Goal: Information Seeking & Learning: Learn about a topic

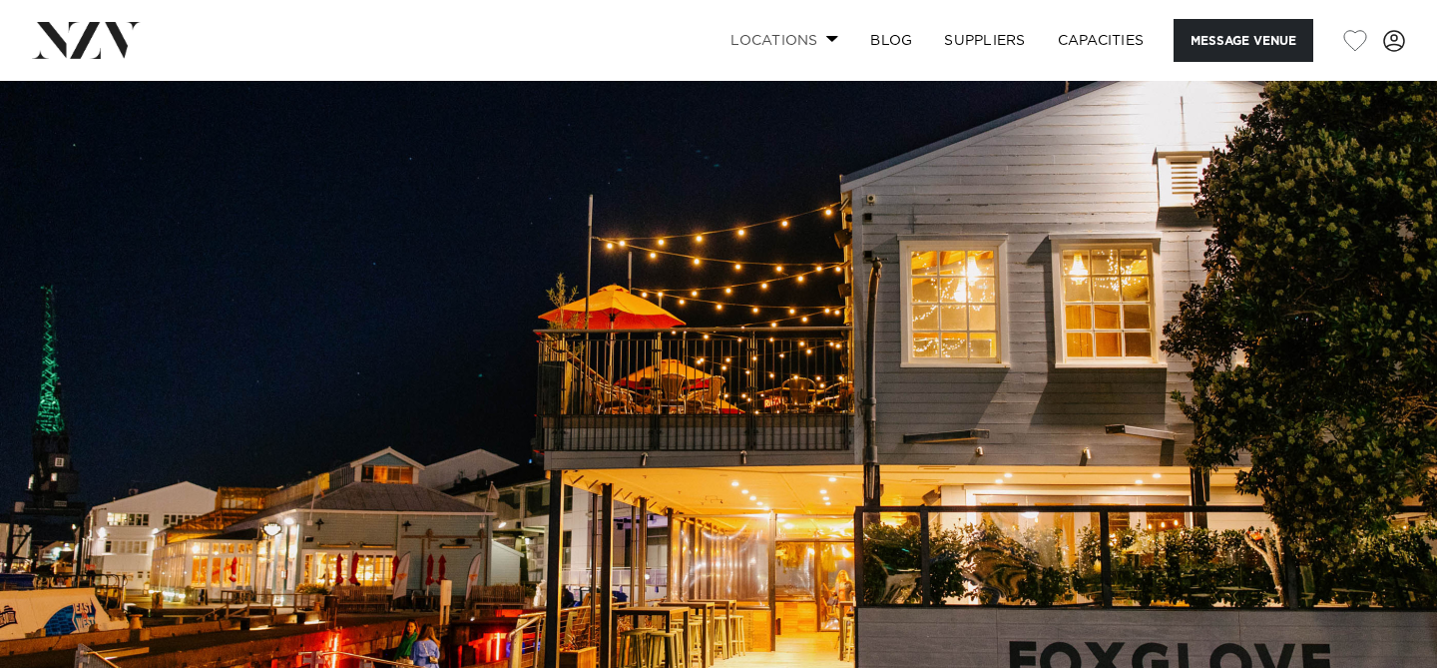
click at [784, 34] on link "Locations" at bounding box center [784, 40] width 140 height 43
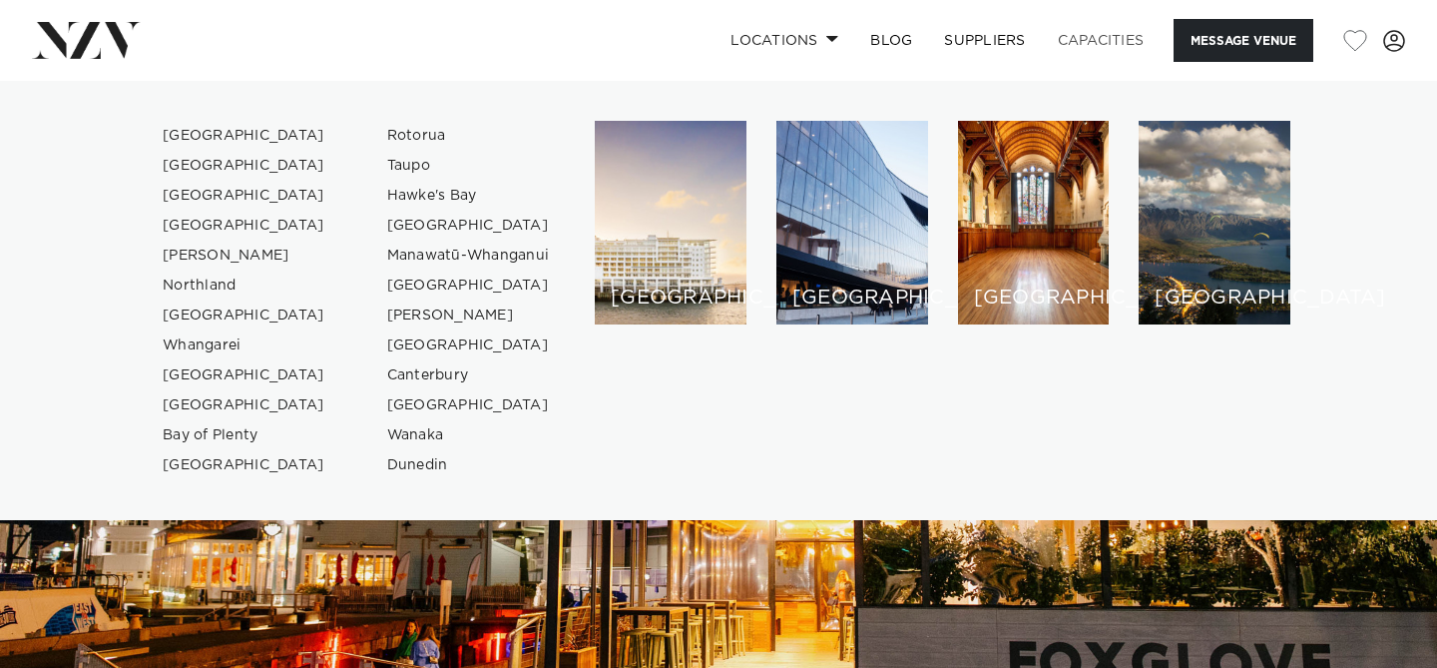
click at [1087, 34] on link "Capacities" at bounding box center [1101, 40] width 119 height 43
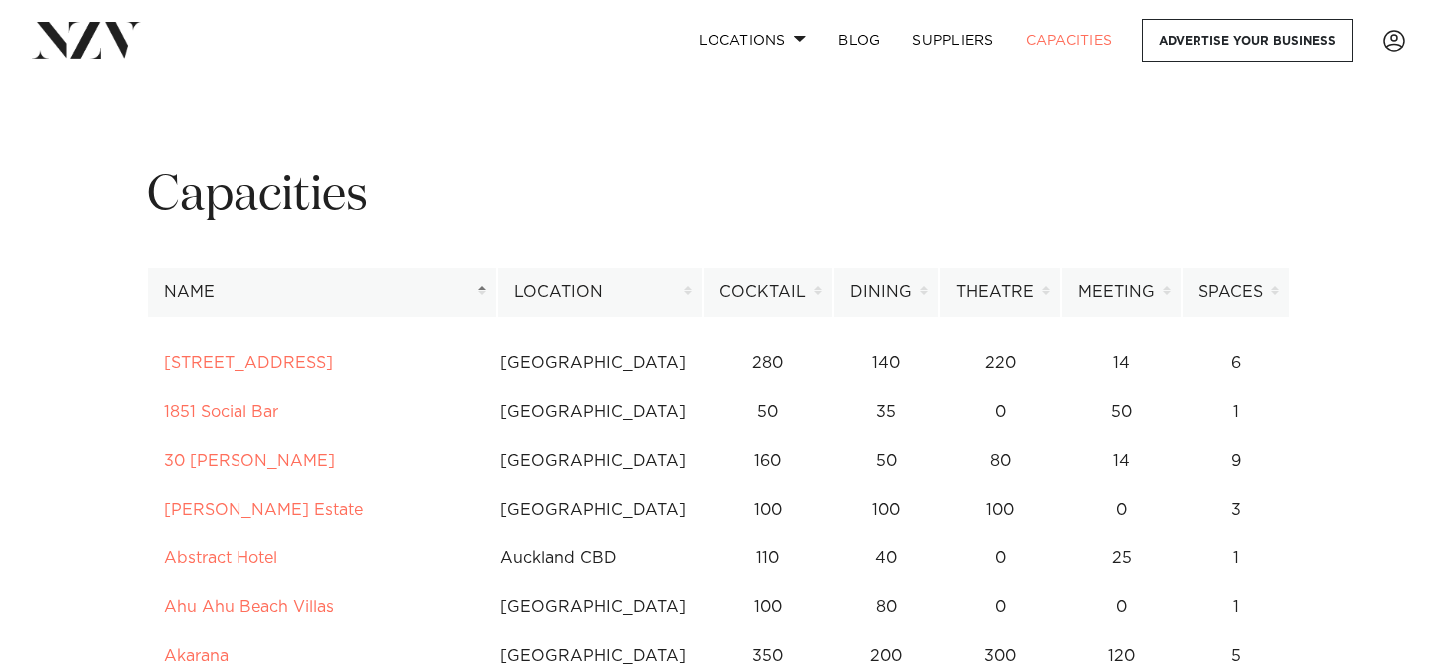
click at [649, 294] on th "Location" at bounding box center [600, 291] width 206 height 49
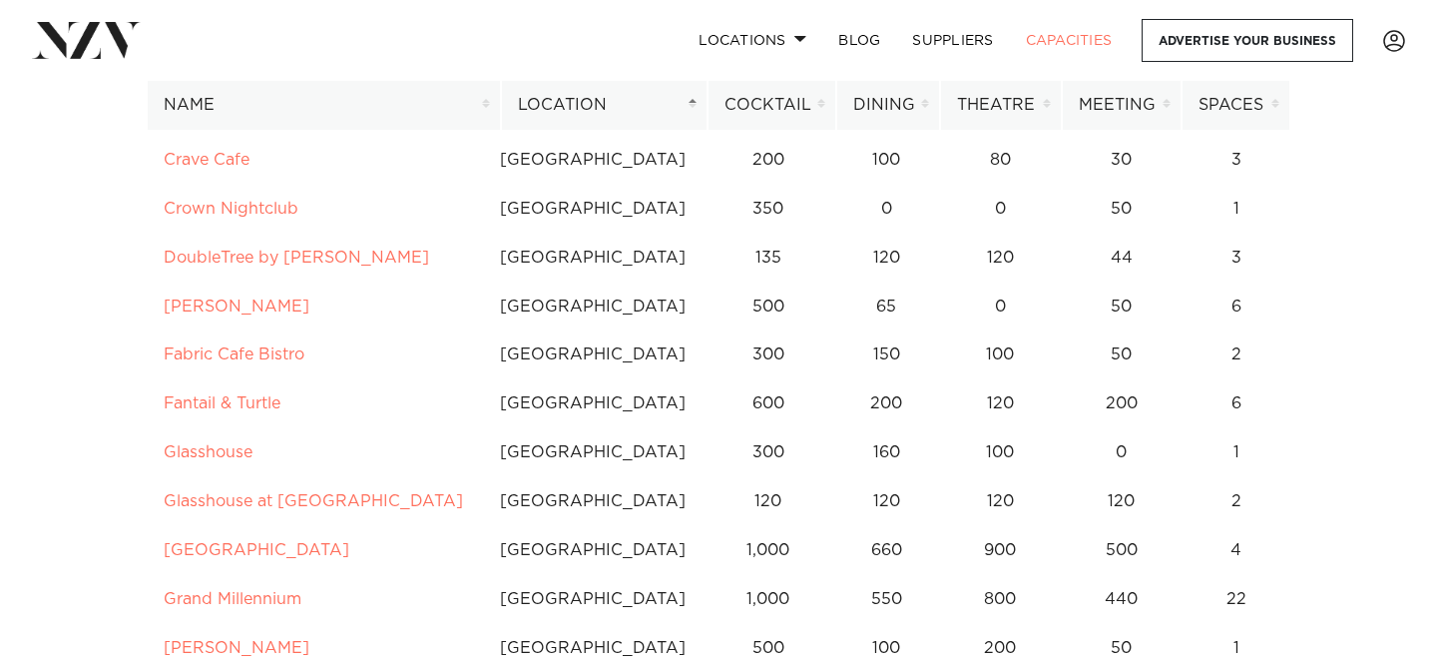
scroll to position [2275, 0]
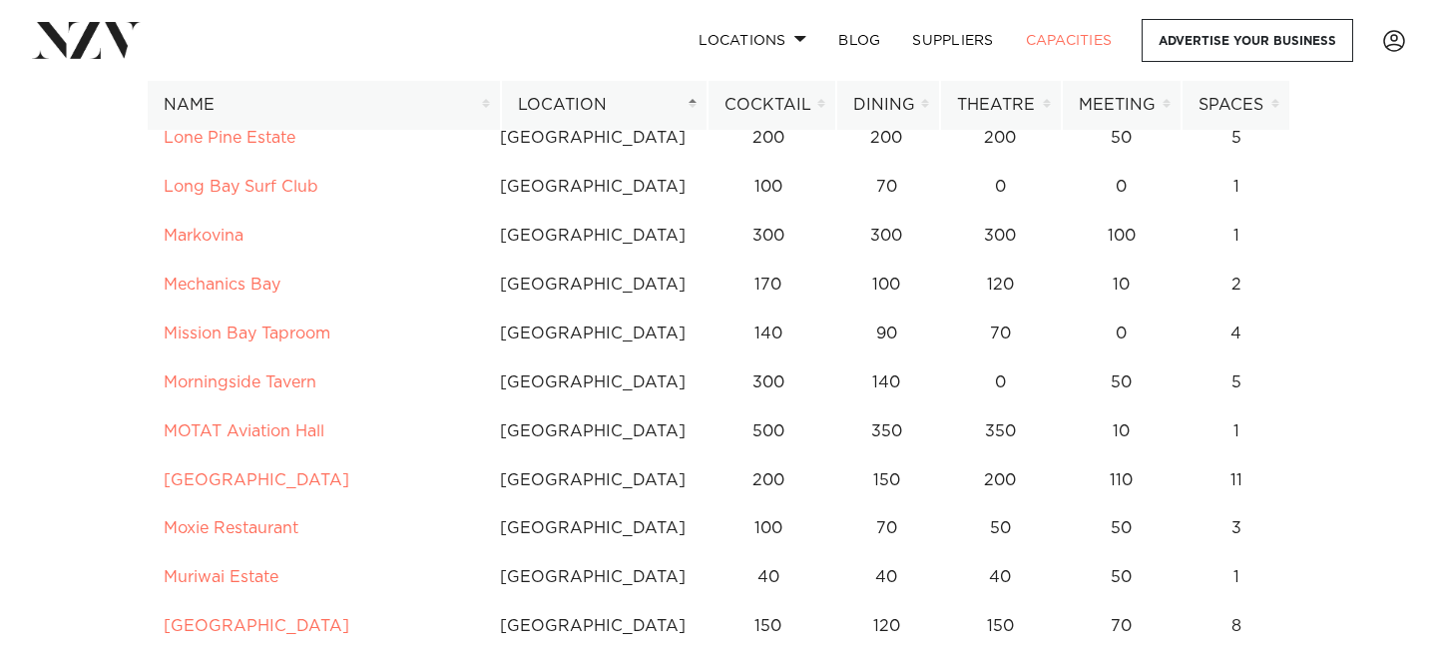
click at [774, 94] on th "Cocktail" at bounding box center [772, 105] width 129 height 49
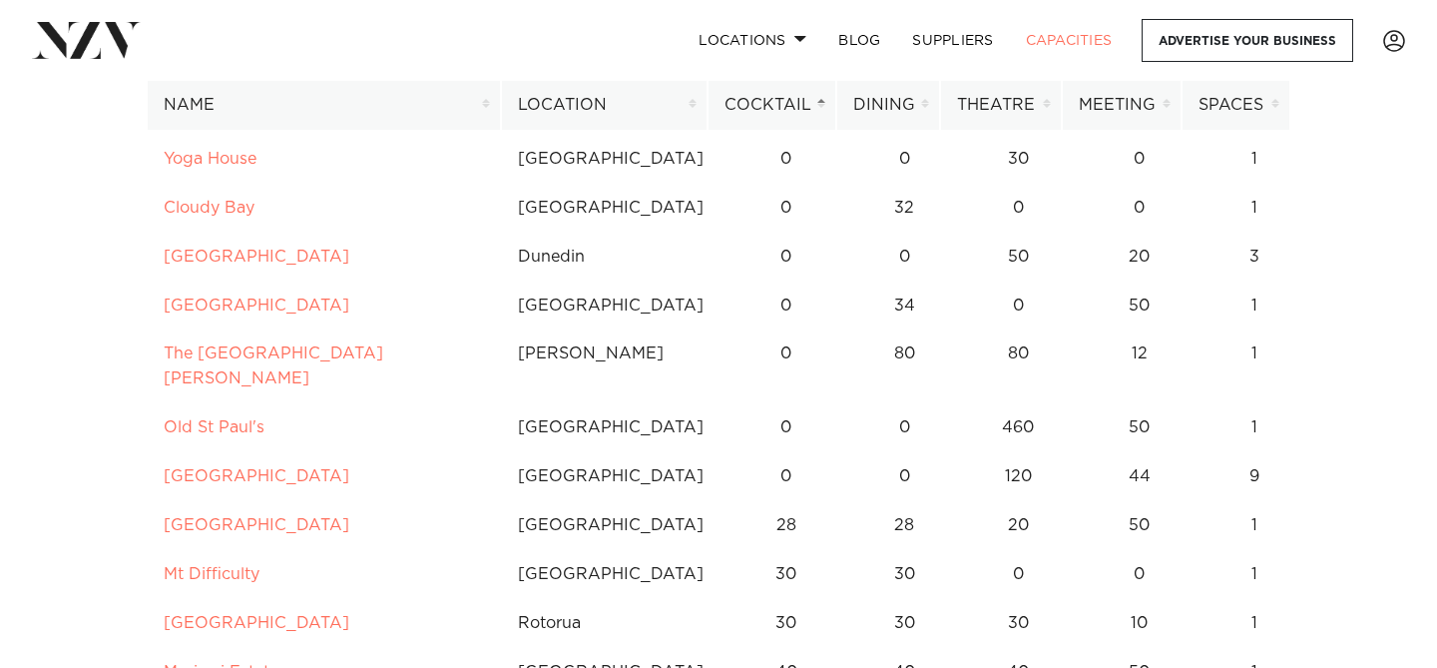
scroll to position [362, 0]
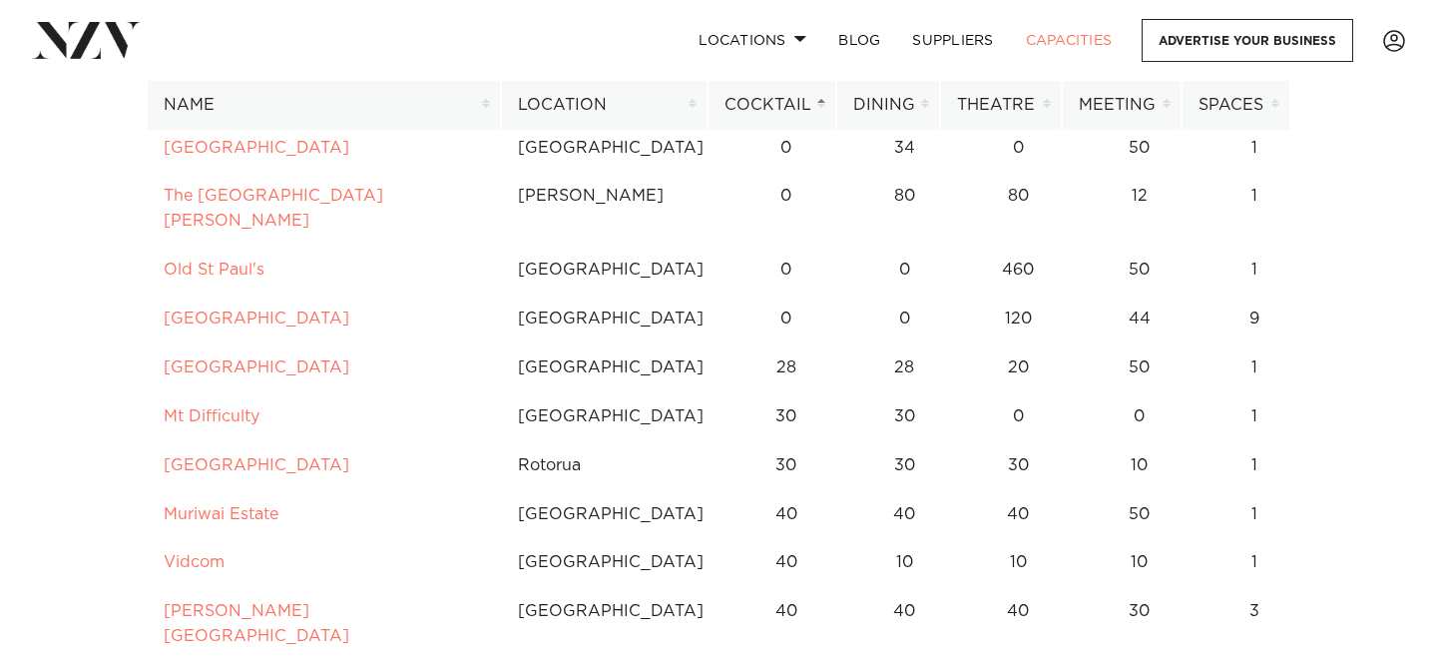
click at [609, 92] on th "Location" at bounding box center [604, 105] width 207 height 49
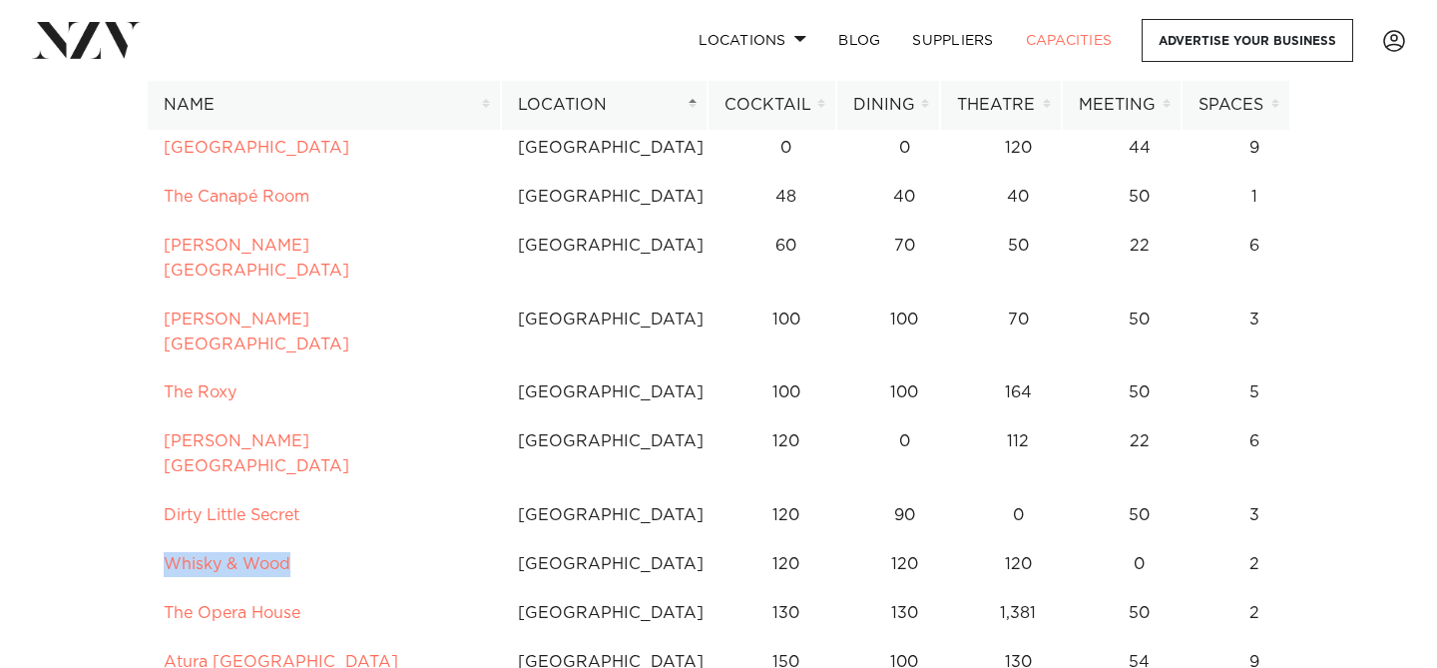
scroll to position [14491, 0]
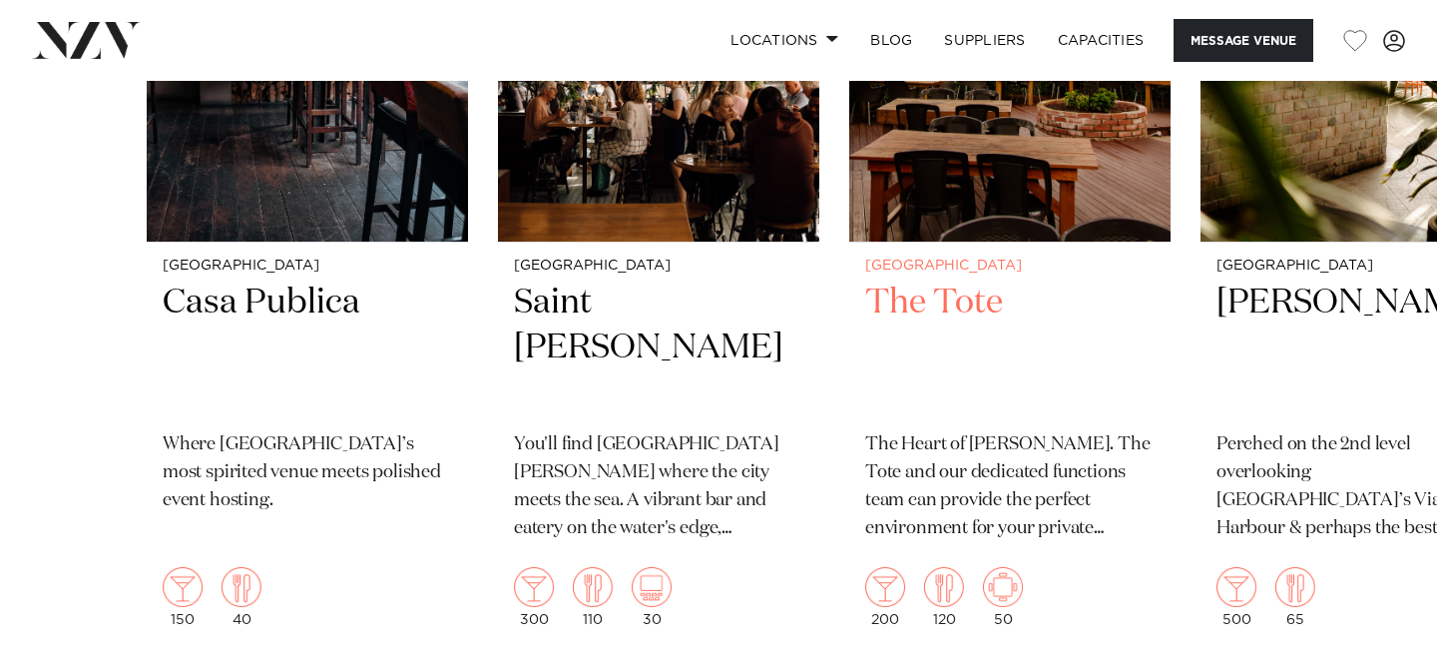
scroll to position [2863, 0]
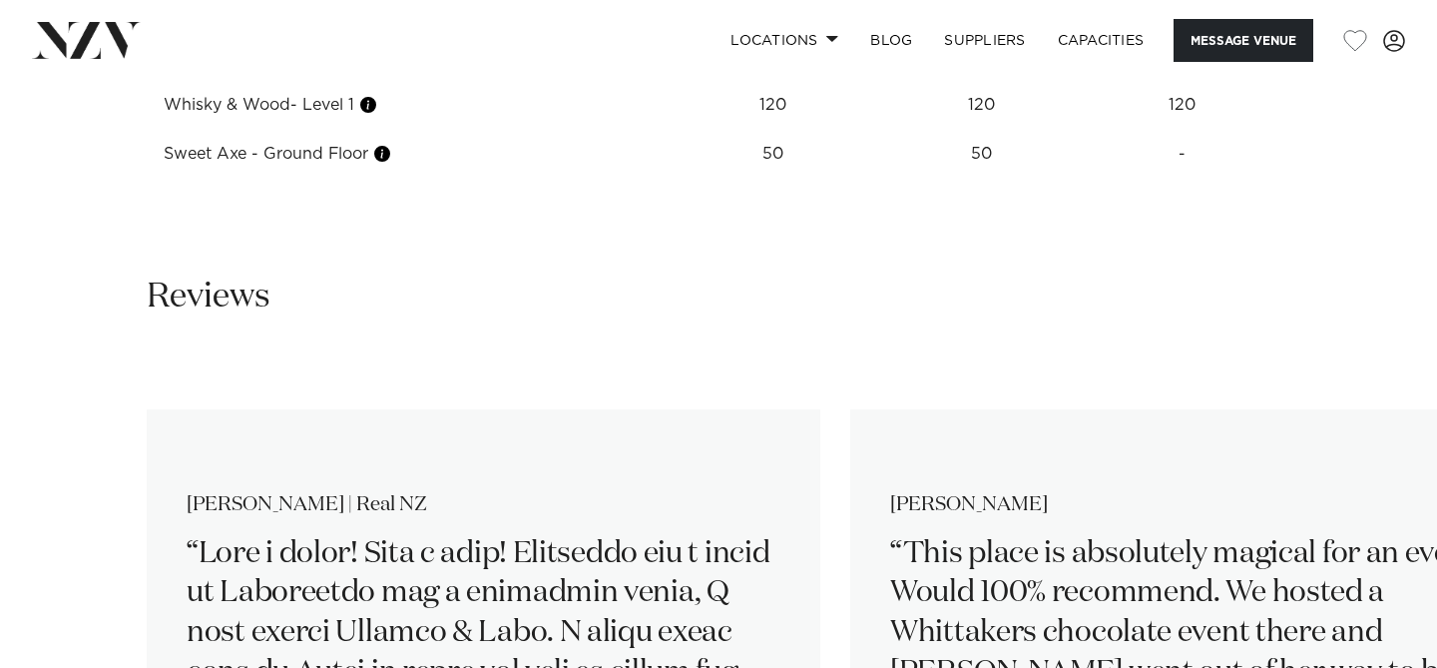
scroll to position [2786, 0]
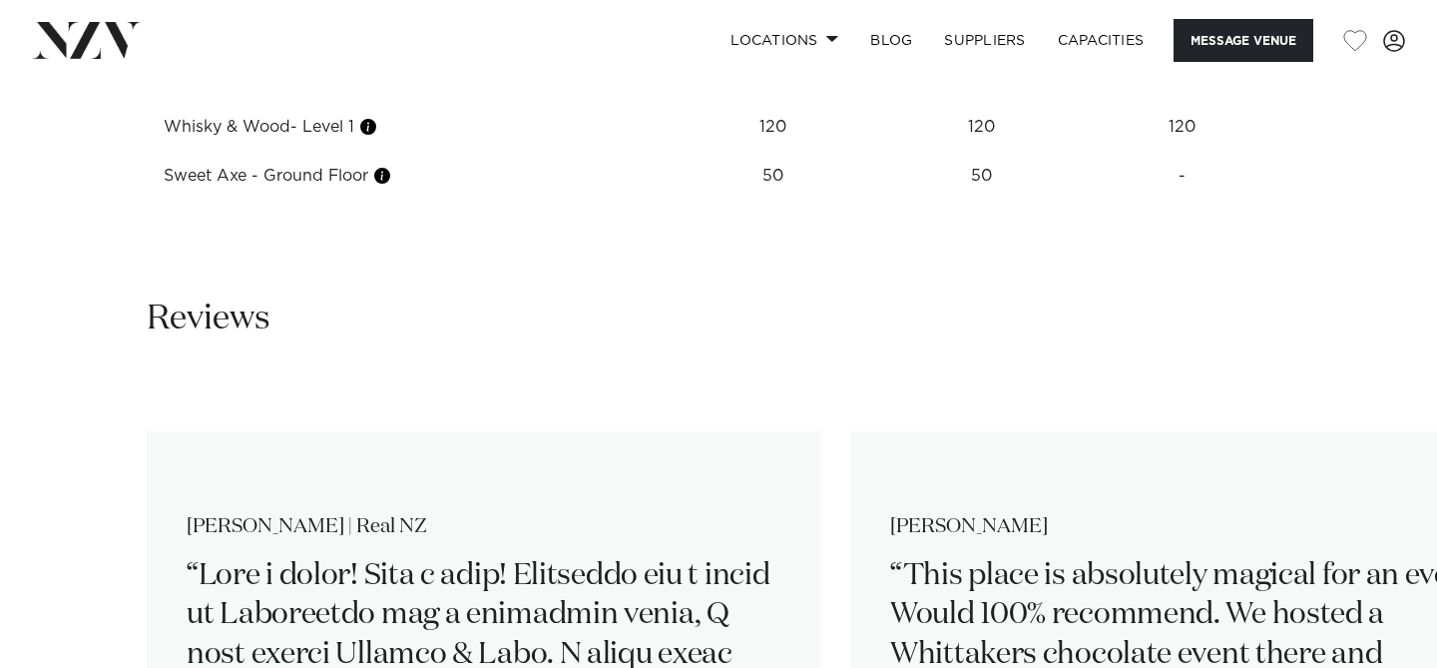
click at [287, 186] on td "Sweet Axe - Ground Floor" at bounding box center [402, 176] width 509 height 49
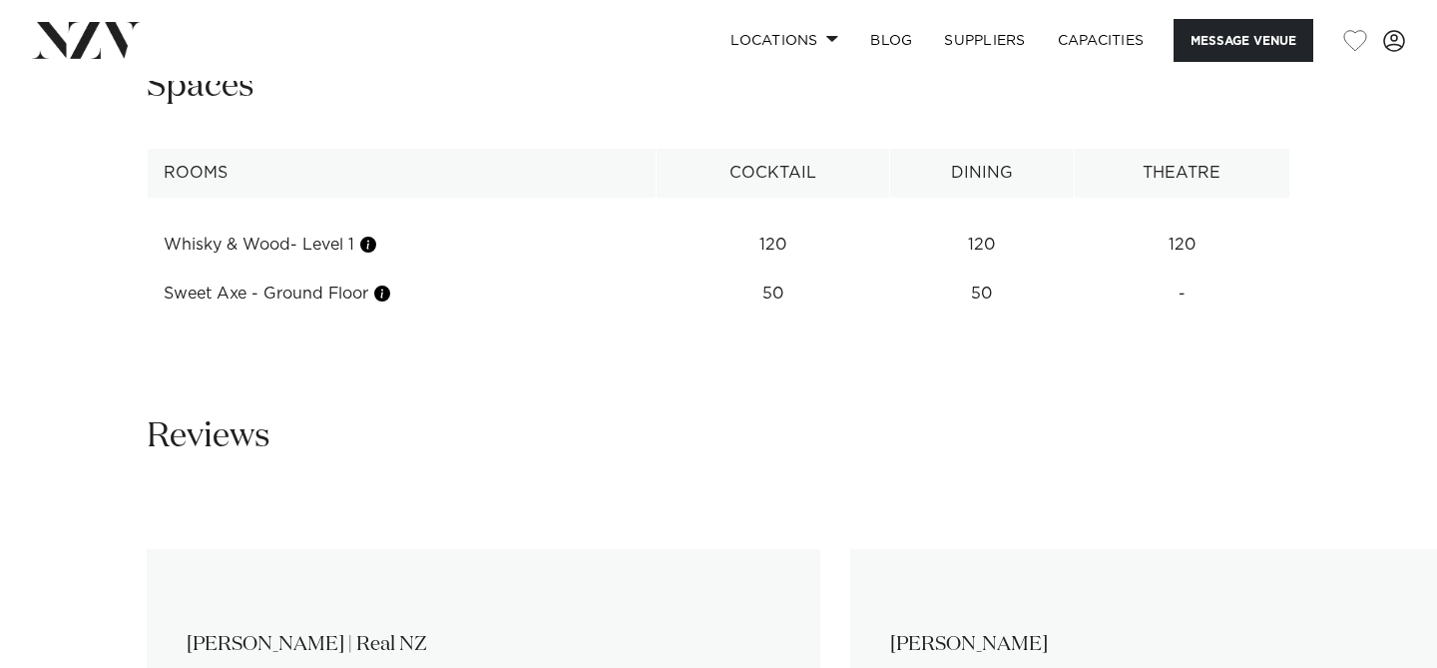
scroll to position [2606, 0]
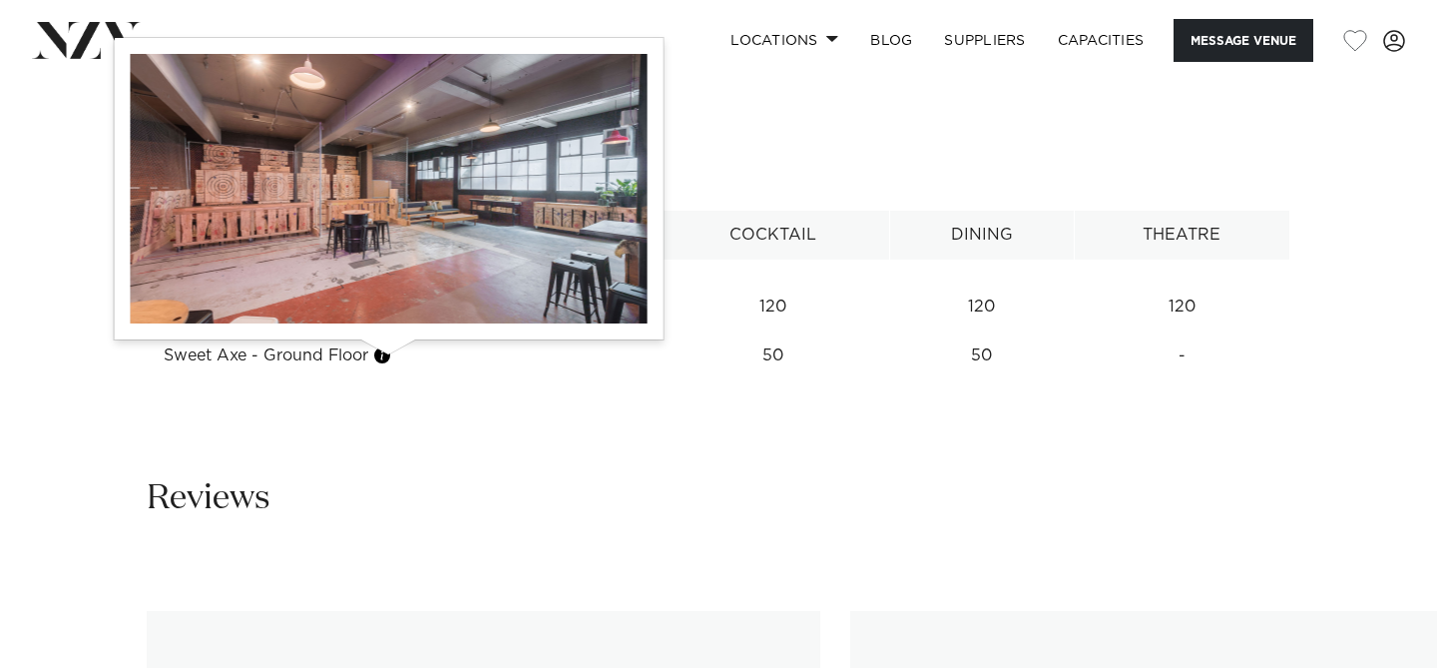
click at [389, 359] on button "button" at bounding box center [382, 355] width 20 height 20
click at [390, 360] on button "button" at bounding box center [382, 355] width 20 height 20
